Goal: Obtain resource: Obtain resource

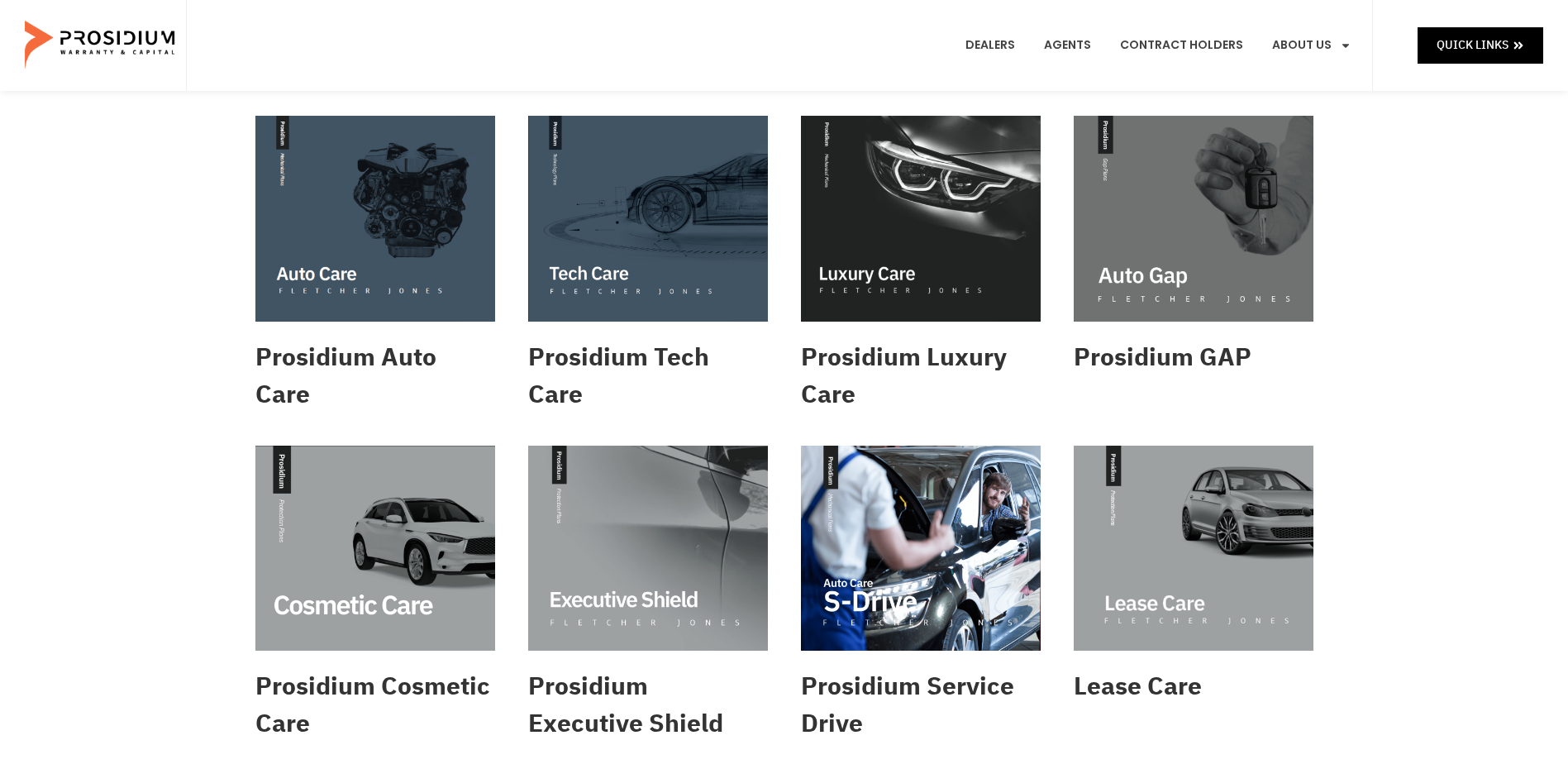
click at [614, 274] on img at bounding box center [647, 219] width 239 height 206
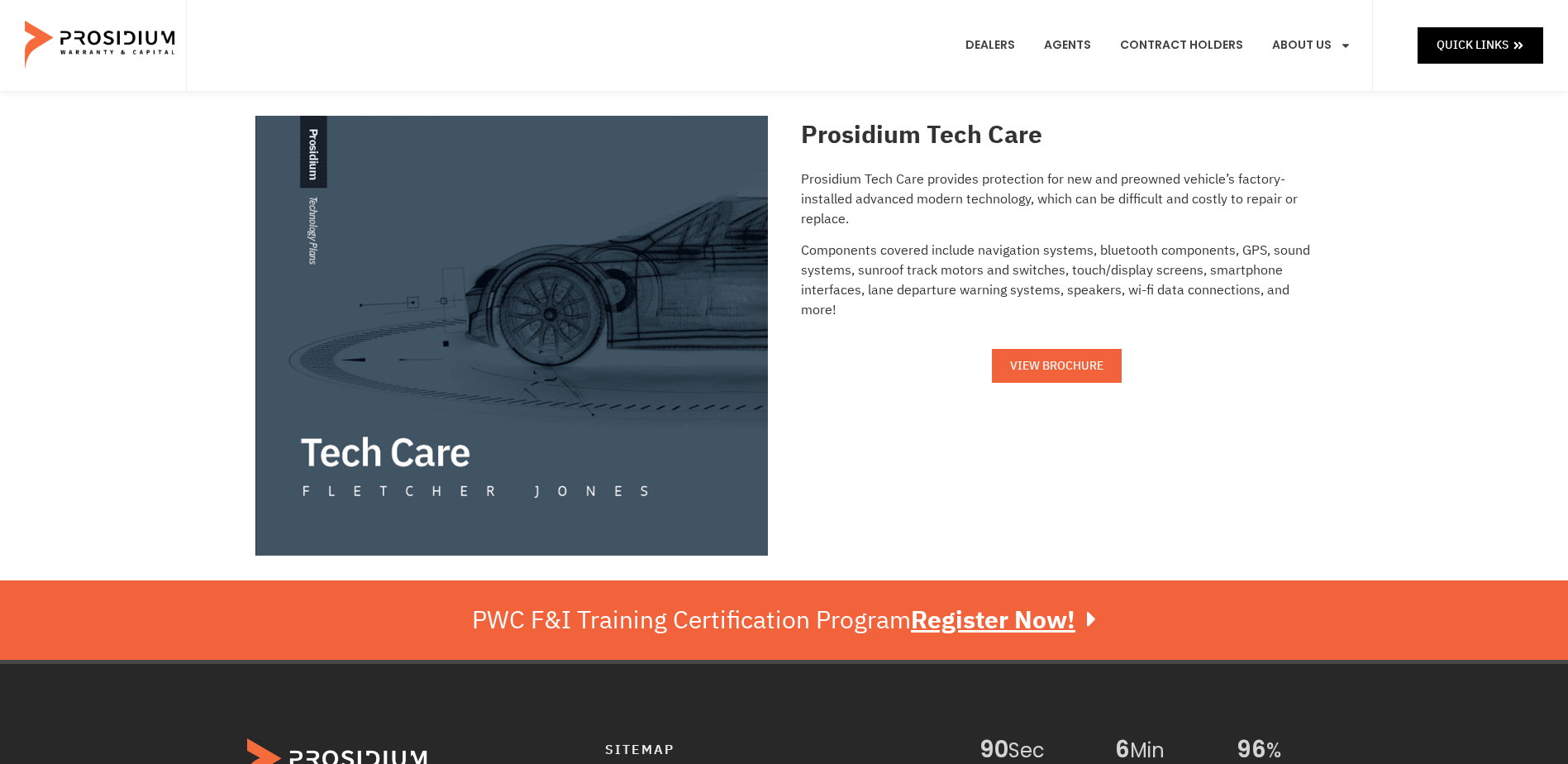
click at [1070, 359] on span "VIEW BROCHURE" at bounding box center [1057, 365] width 93 height 21
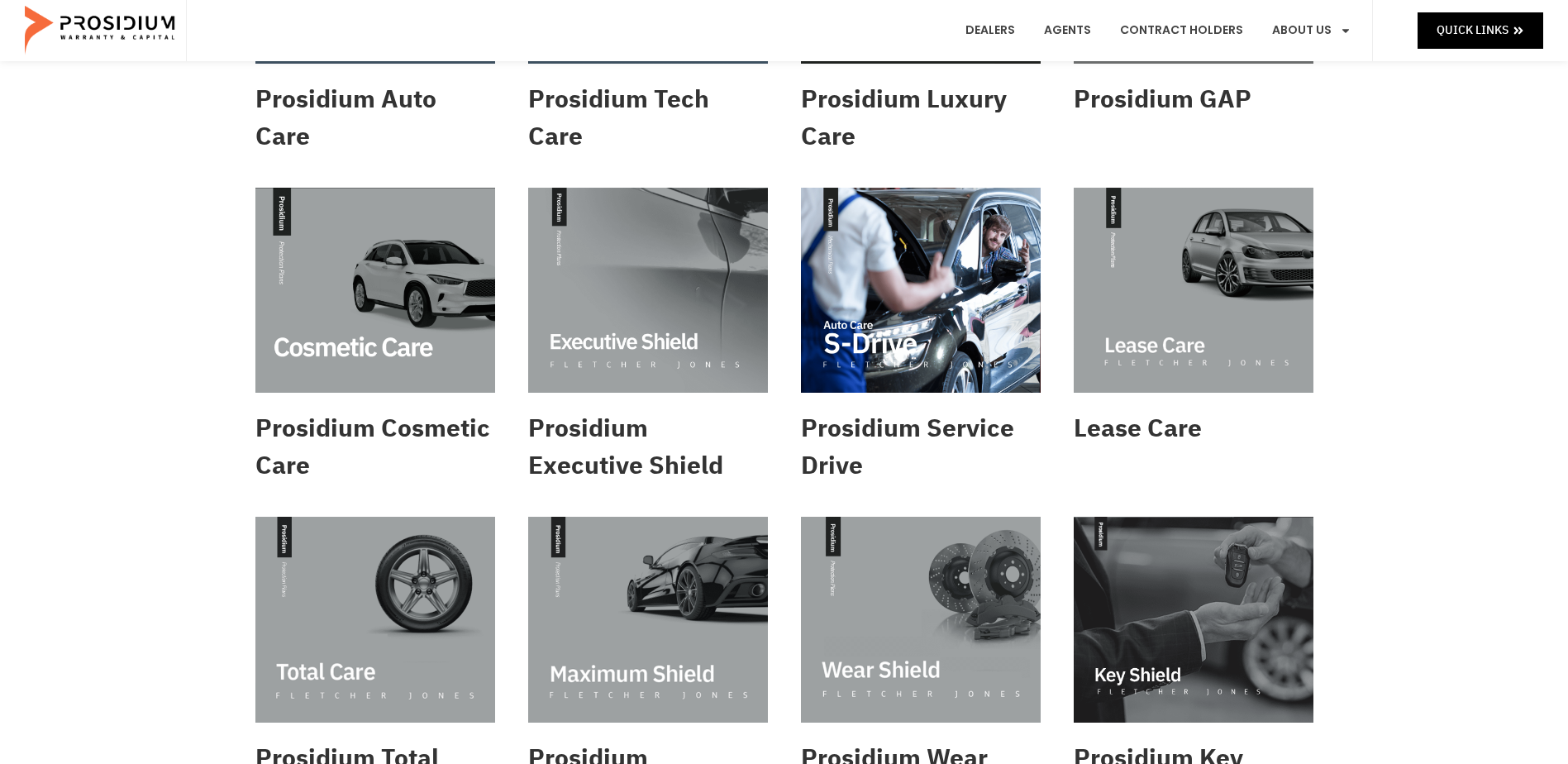
scroll to position [414, 0]
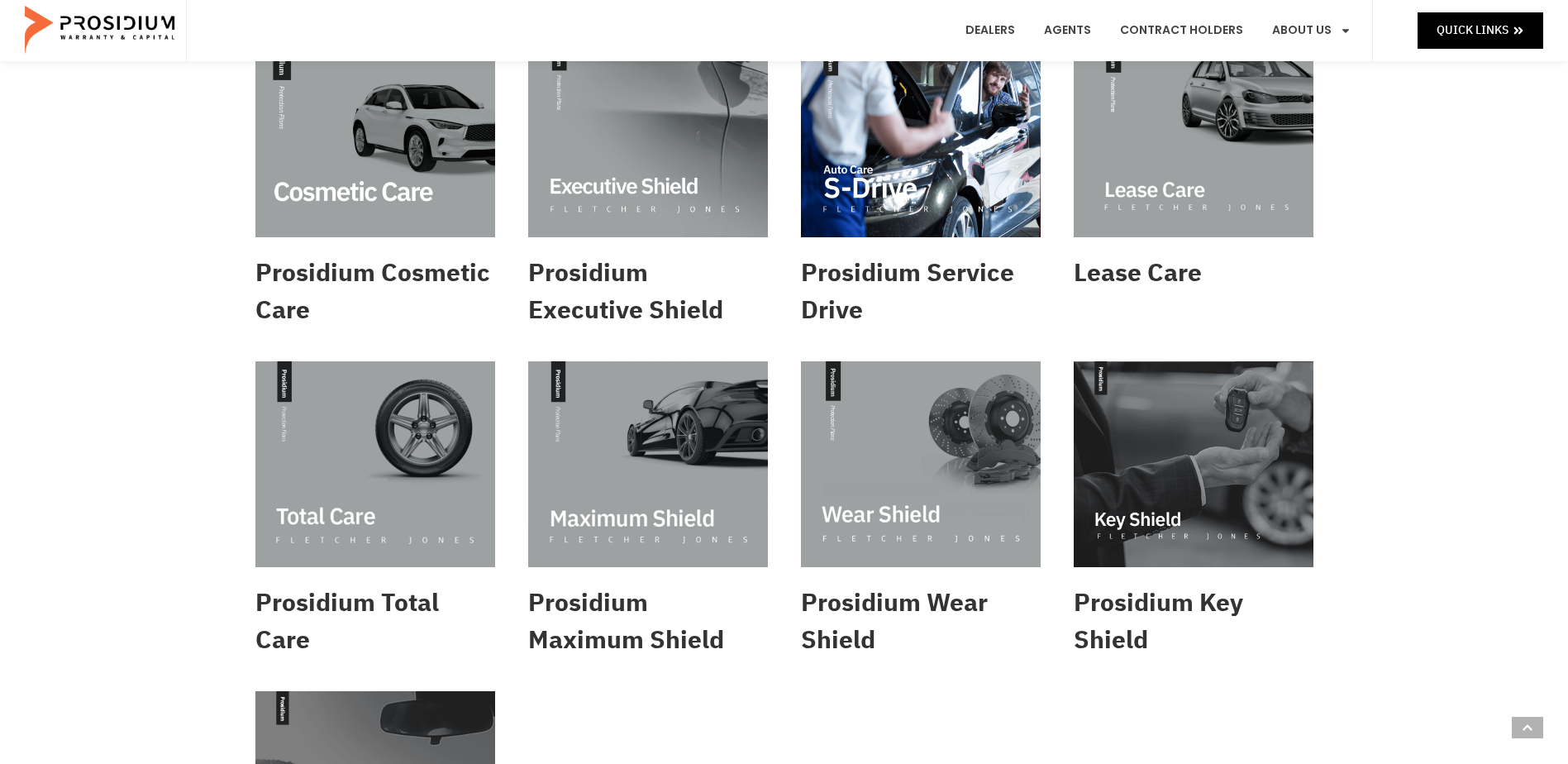
click at [329, 510] on img at bounding box center [374, 464] width 239 height 206
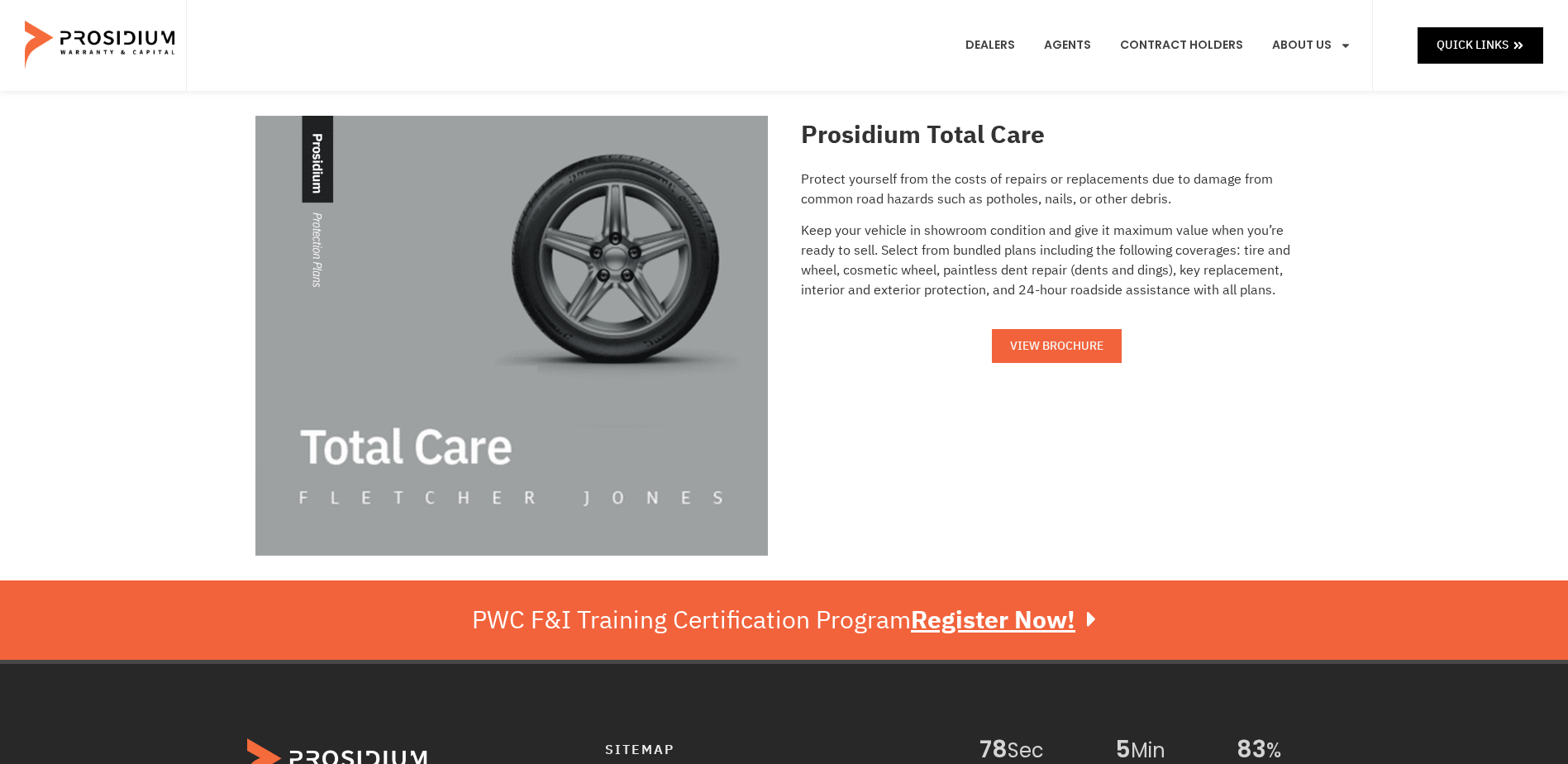
click at [1051, 359] on link "VIEW BROCHURE" at bounding box center [1058, 346] width 130 height 34
